Goal: Task Accomplishment & Management: Use online tool/utility

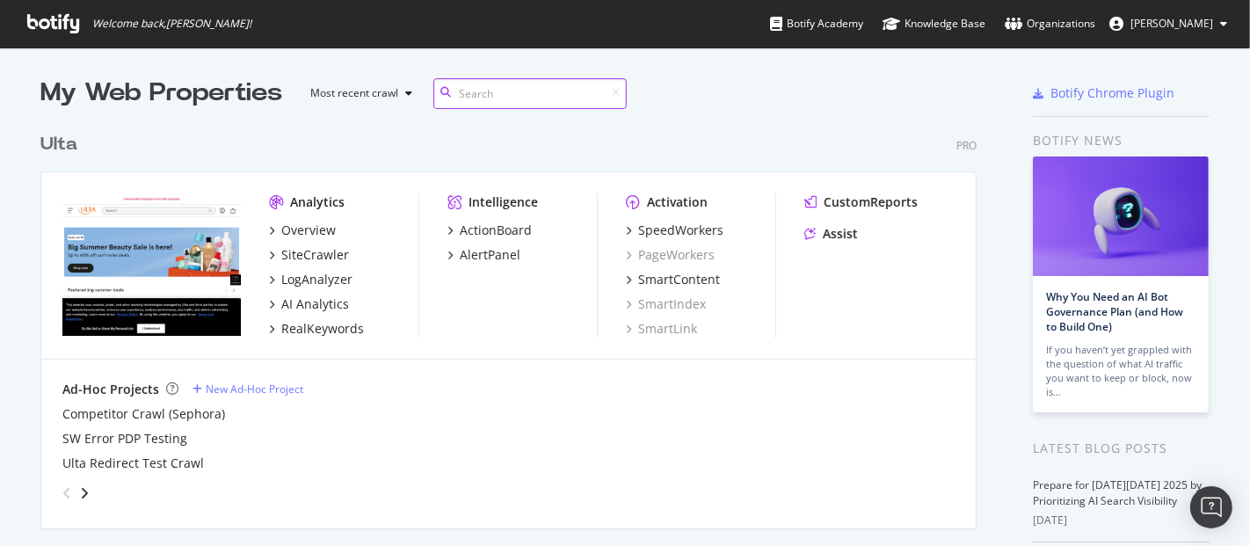
scroll to position [705, 935]
click at [675, 230] on div "SpeedWorkers" at bounding box center [680, 231] width 85 height 18
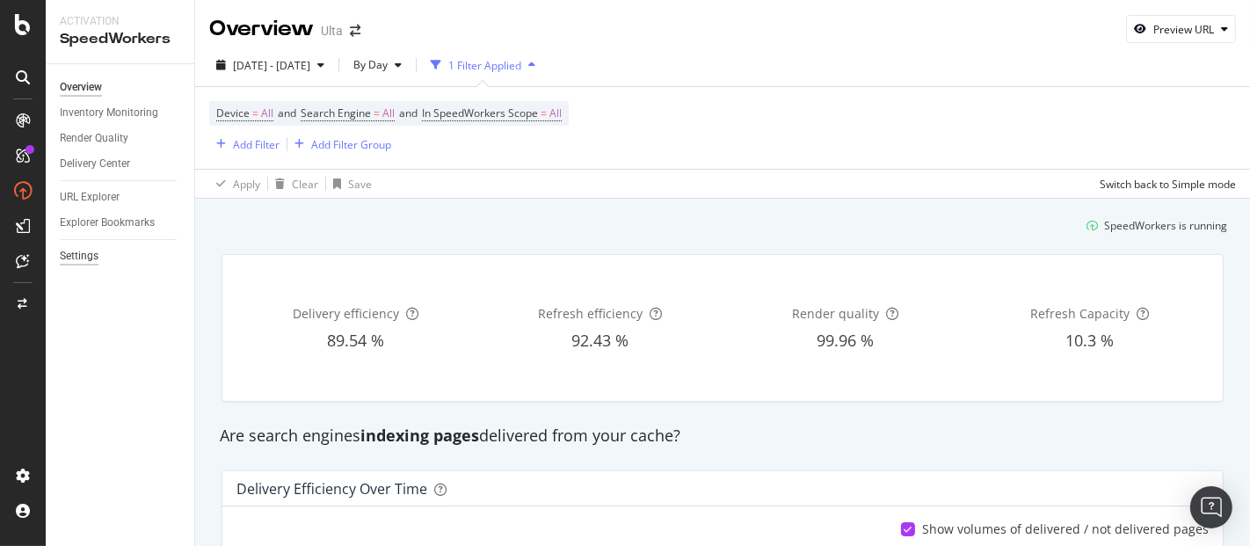
click at [75, 265] on div "Settings" at bounding box center [79, 256] width 39 height 18
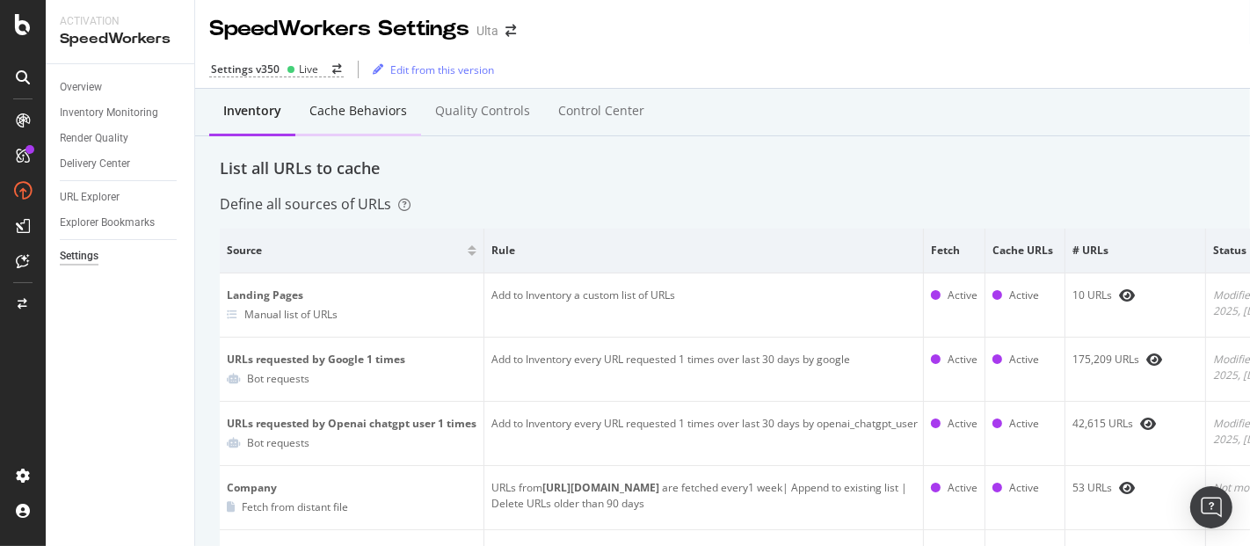
click at [353, 114] on div "Cache behaviors" at bounding box center [358, 111] width 98 height 18
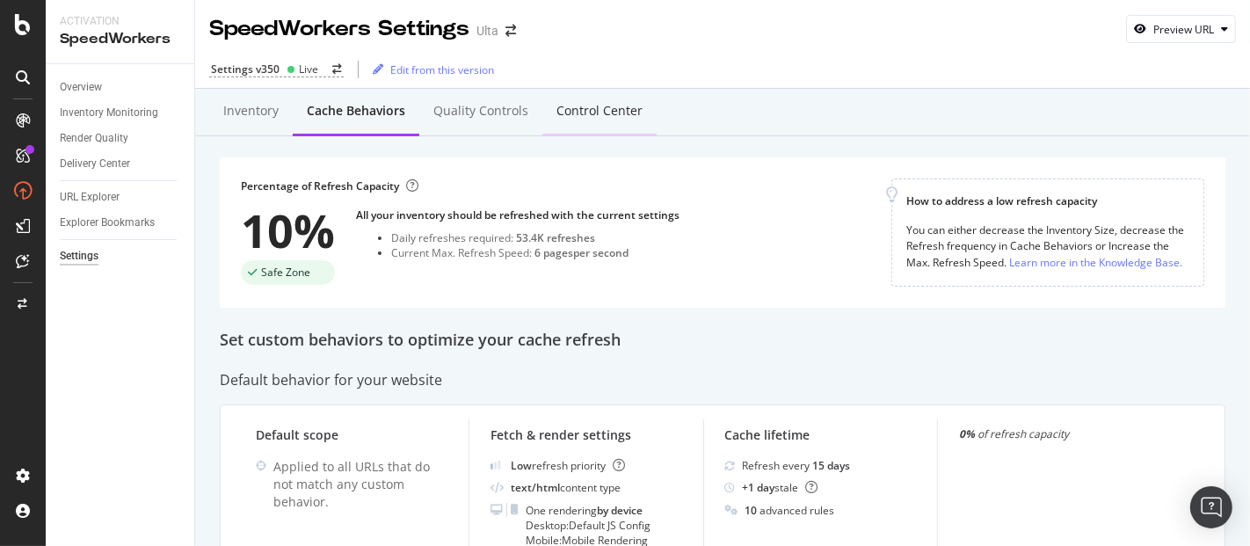
click at [603, 123] on div "Control Center" at bounding box center [599, 112] width 114 height 48
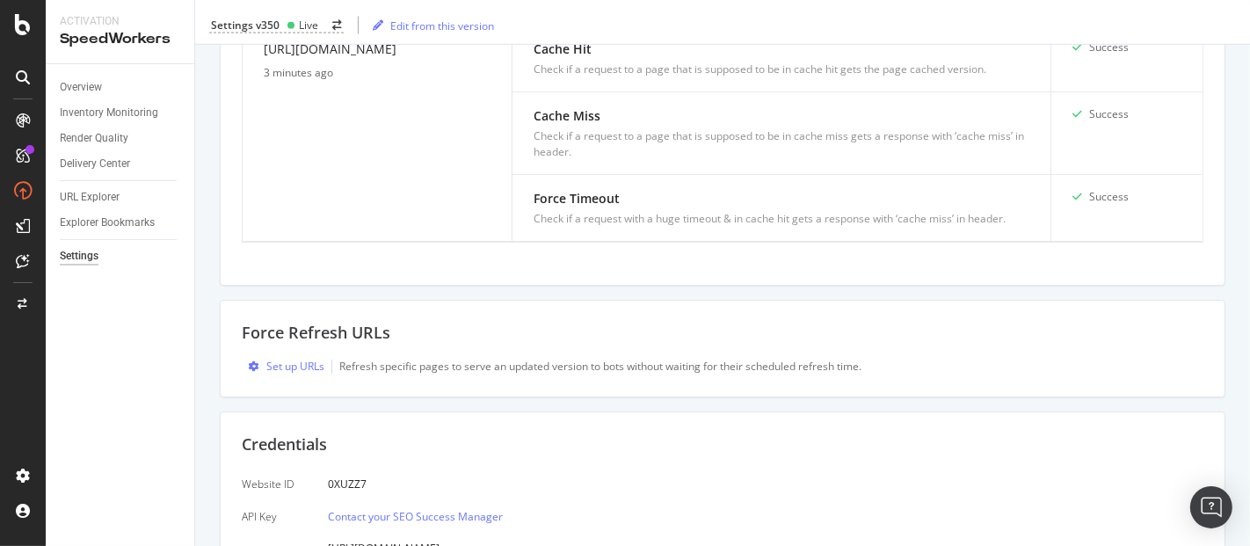
scroll to position [2323, 0]
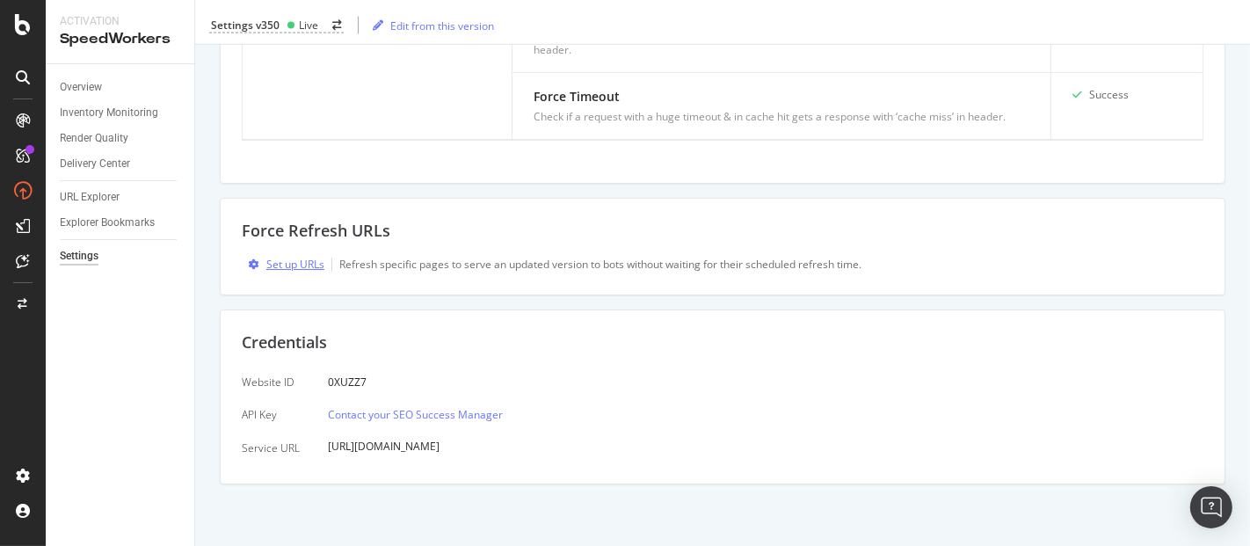
click at [303, 267] on div "Set up URLs" at bounding box center [295, 264] width 58 height 15
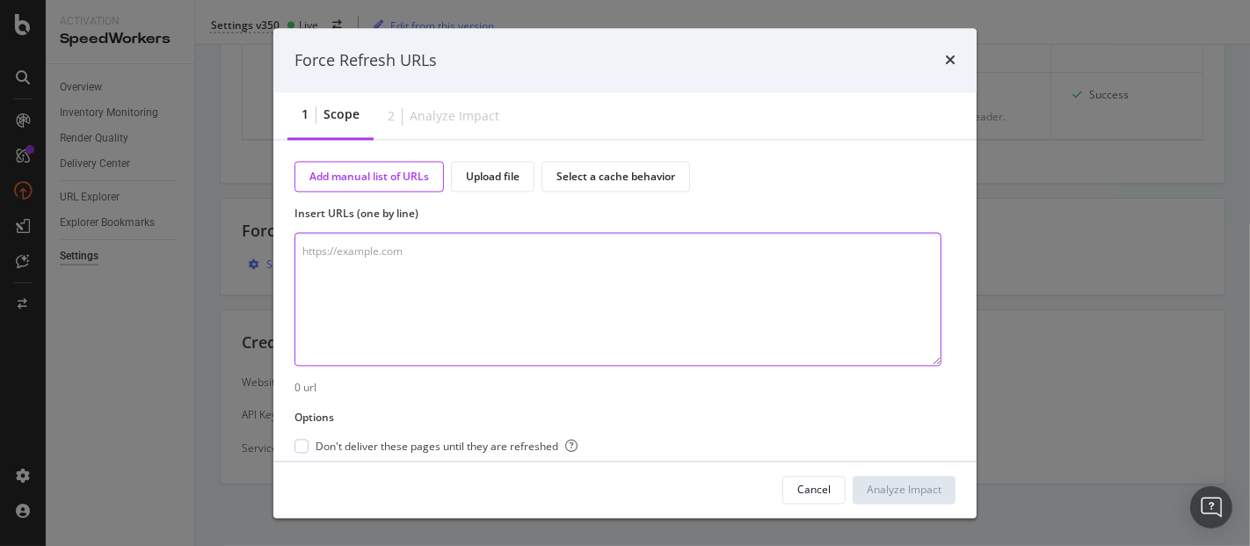
paste textarea "[URL][DOMAIN_NAME] [URL][DOMAIN_NAME] [URL][DOMAIN_NAME] [URL][DOMAIN_NAME] [UR…"
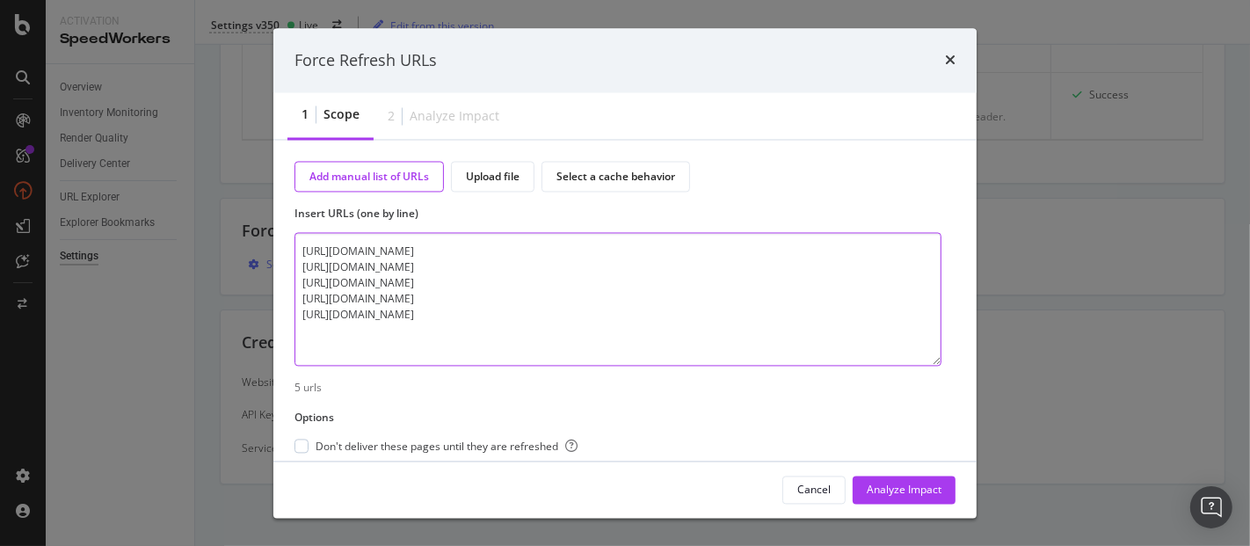
scroll to position [69, 0]
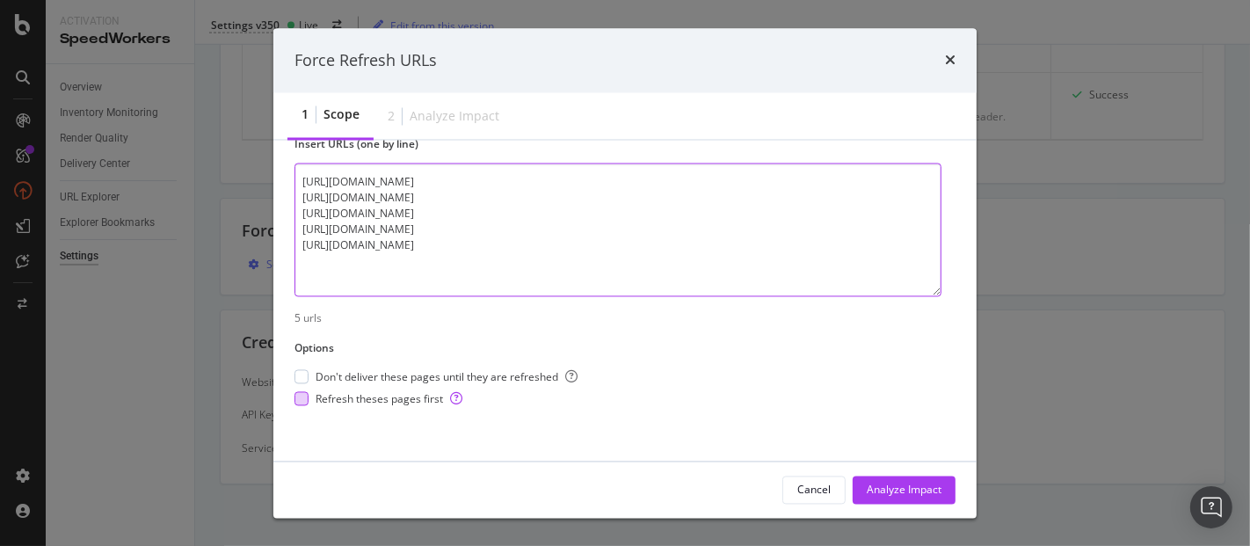
type textarea "[URL][DOMAIN_NAME] [URL][DOMAIN_NAME] [URL][DOMAIN_NAME] [URL][DOMAIN_NAME] [UR…"
click at [368, 393] on span "Refresh theses pages first" at bounding box center [389, 398] width 147 height 15
click at [552, 267] on textarea "[URL][DOMAIN_NAME] [URL][DOMAIN_NAME] [URL][DOMAIN_NAME] [URL][DOMAIN_NAME] [UR…" at bounding box center [618, 231] width 647 height 134
click at [606, 258] on textarea "[URL][DOMAIN_NAME] [URL][DOMAIN_NAME] [URL][DOMAIN_NAME] [URL][DOMAIN_NAME] [UR…" at bounding box center [618, 231] width 647 height 134
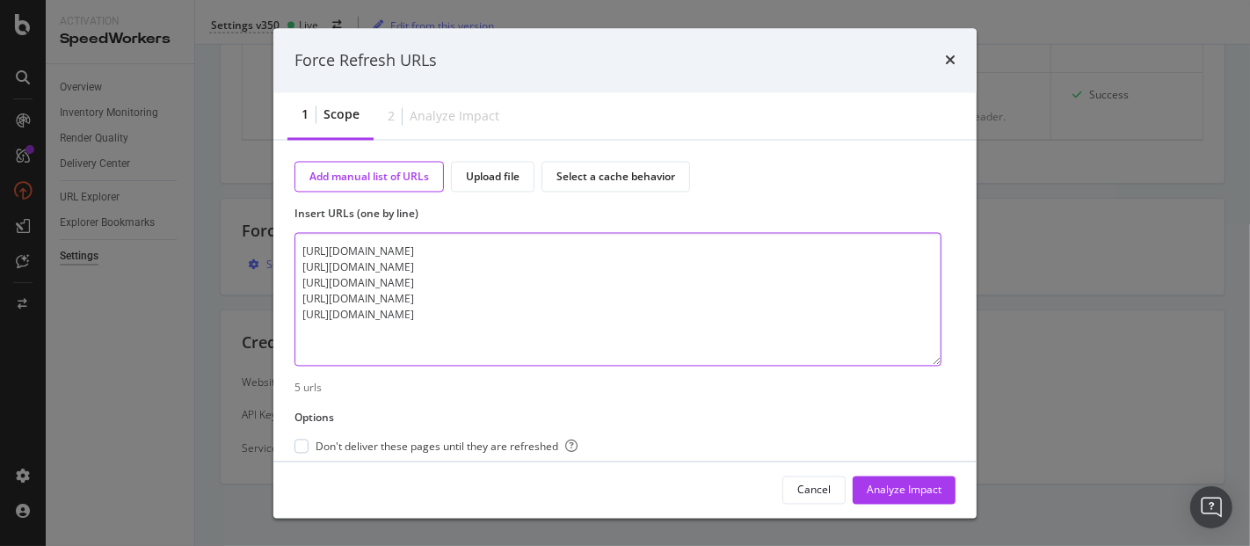
scroll to position [38, 0]
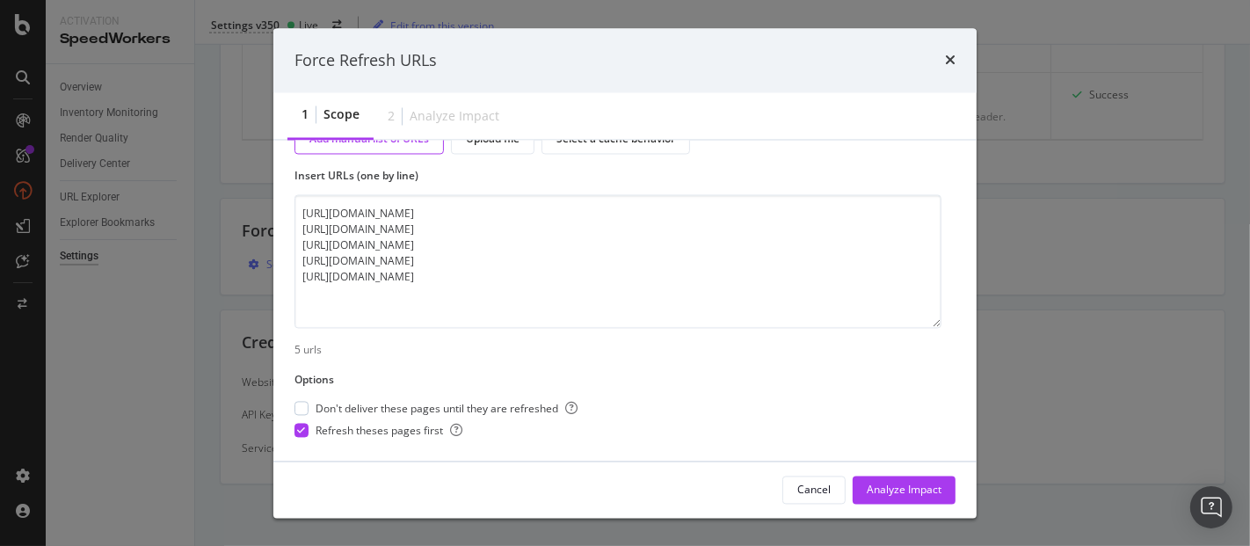
click at [884, 474] on div "Cancel Analyze Impact" at bounding box center [624, 490] width 703 height 56
click at [884, 491] on div "Analyze Impact" at bounding box center [904, 489] width 75 height 15
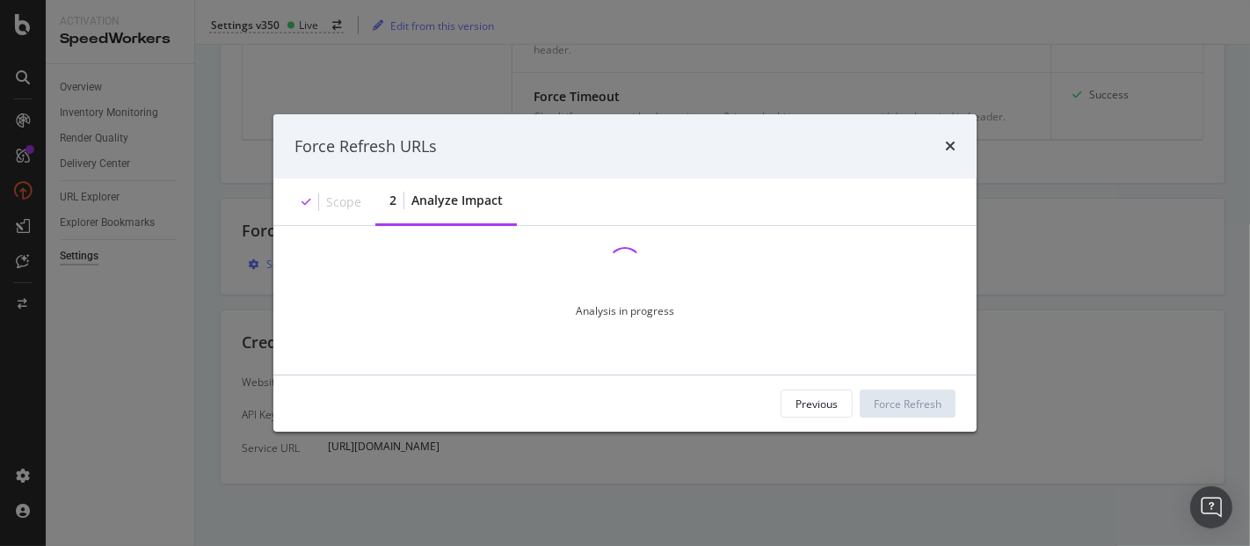
scroll to position [0, 0]
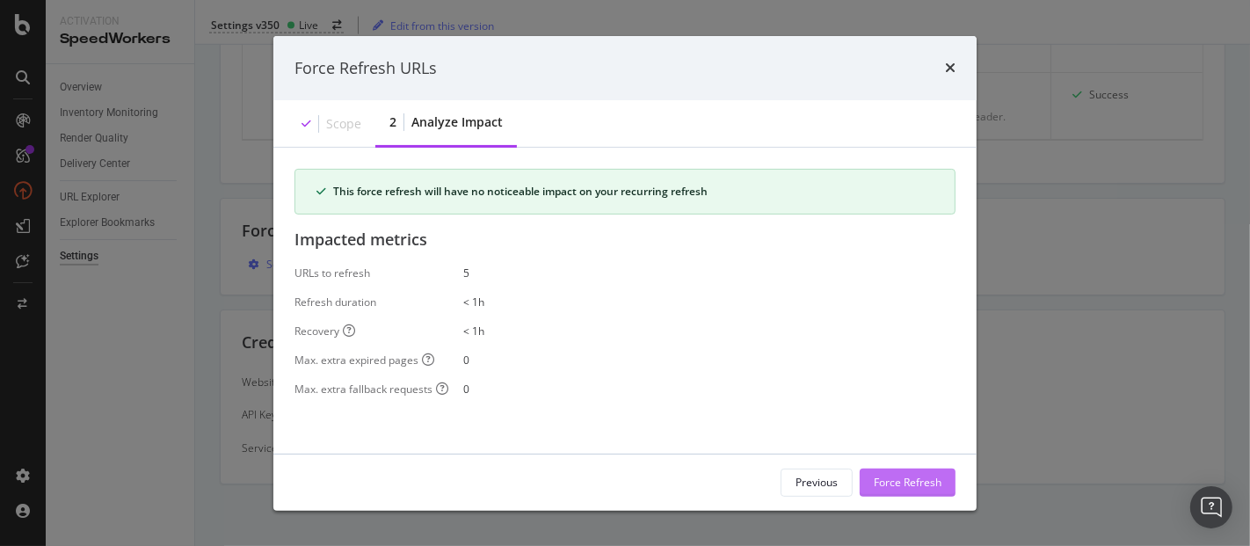
click at [932, 477] on div "Force Refresh" at bounding box center [908, 482] width 68 height 15
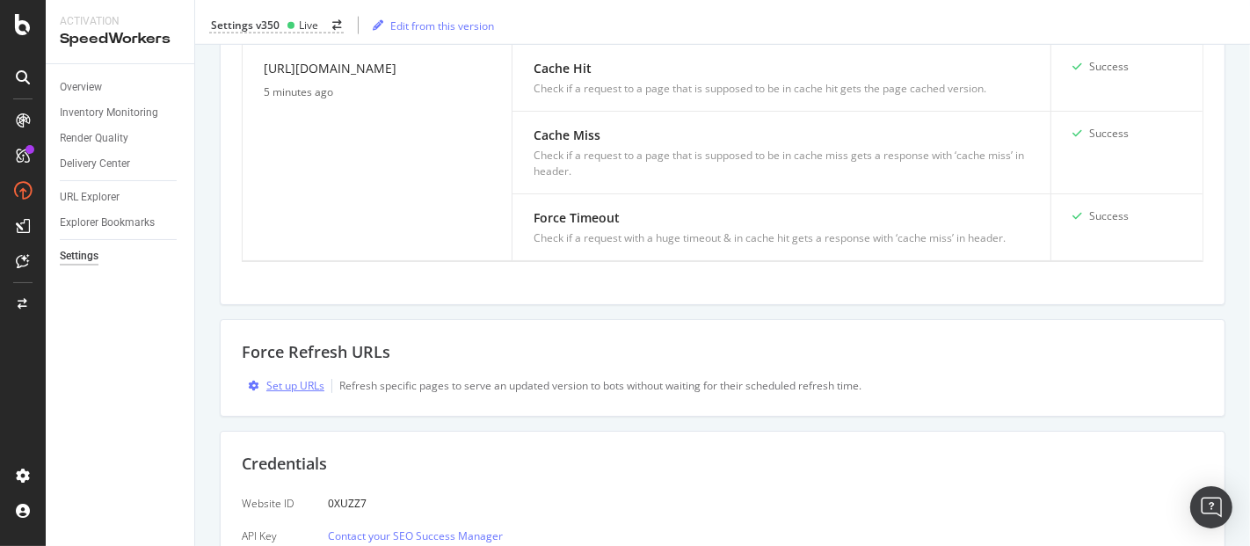
scroll to position [2064, 0]
